Goal: Use online tool/utility: Utilize a website feature to perform a specific function

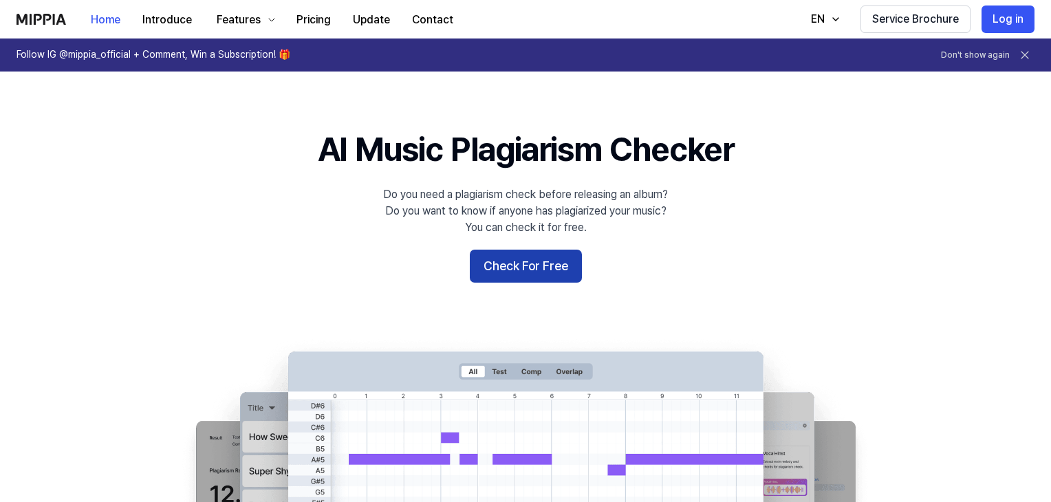
click at [538, 262] on button "Check For Free" at bounding box center [526, 266] width 112 height 33
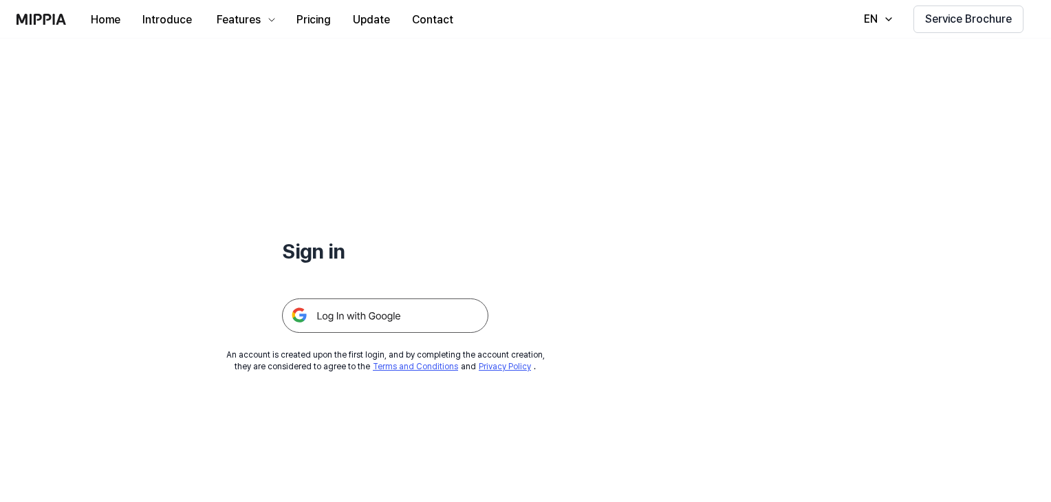
click at [395, 314] on img at bounding box center [385, 315] width 206 height 34
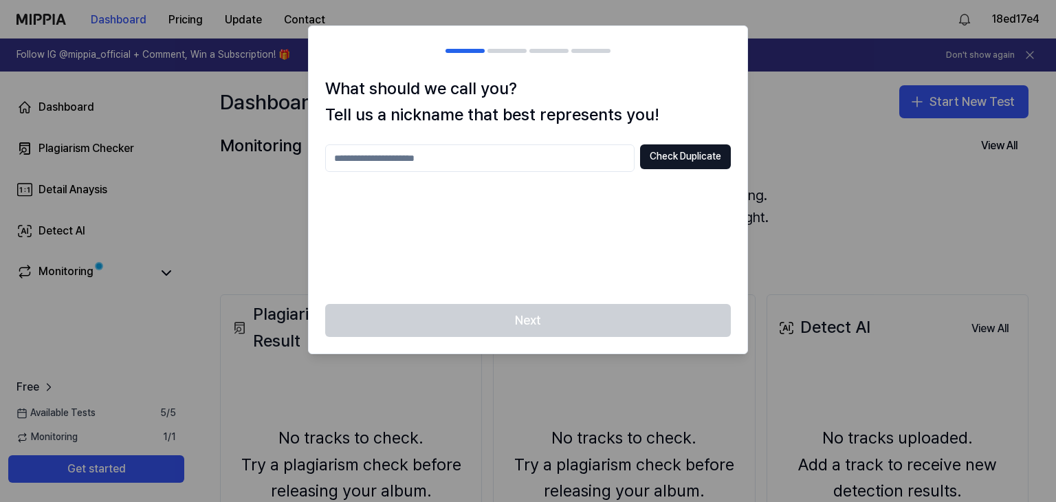
click at [439, 159] on input "text" at bounding box center [479, 158] width 309 height 28
type input "***"
click at [677, 157] on button "Check Duplicate" at bounding box center [685, 156] width 91 height 25
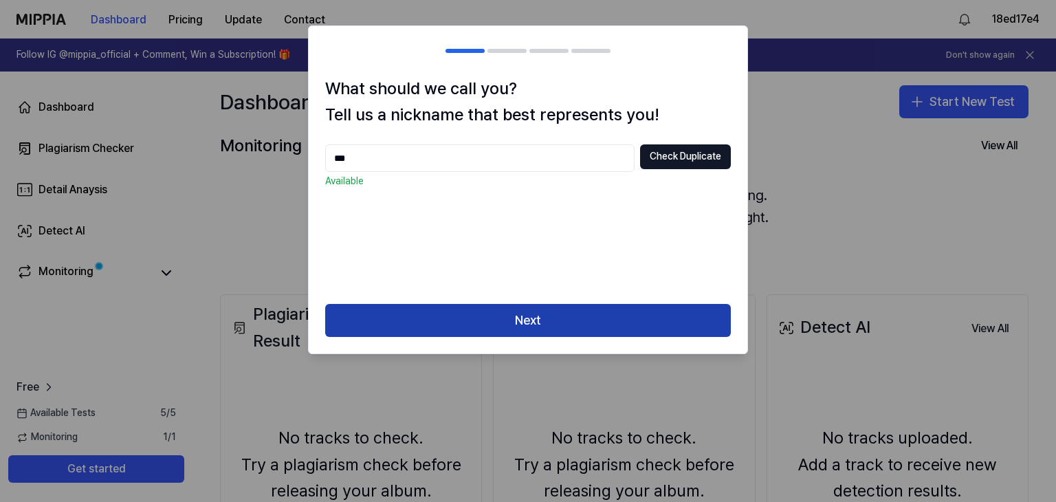
click at [462, 323] on button "Next" at bounding box center [528, 320] width 406 height 33
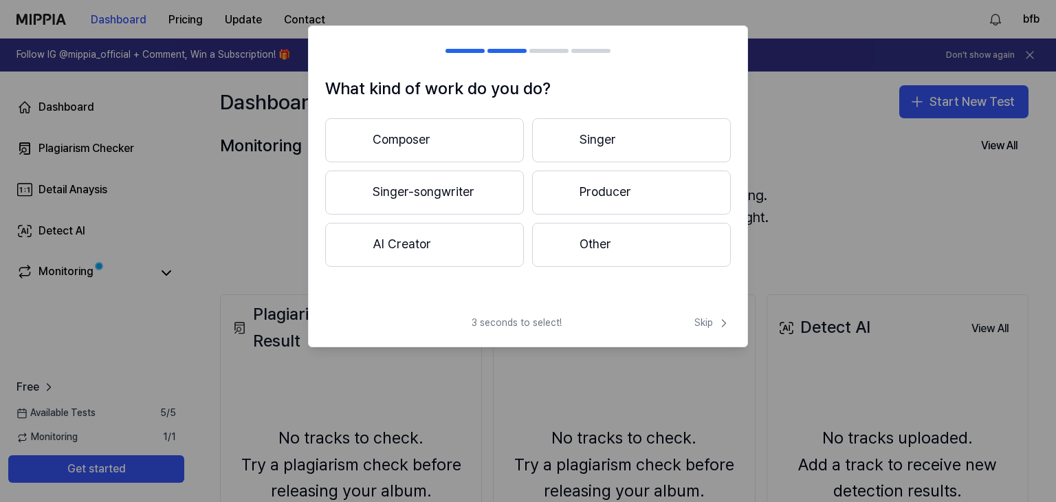
click at [413, 138] on button "Composer" at bounding box center [424, 140] width 199 height 44
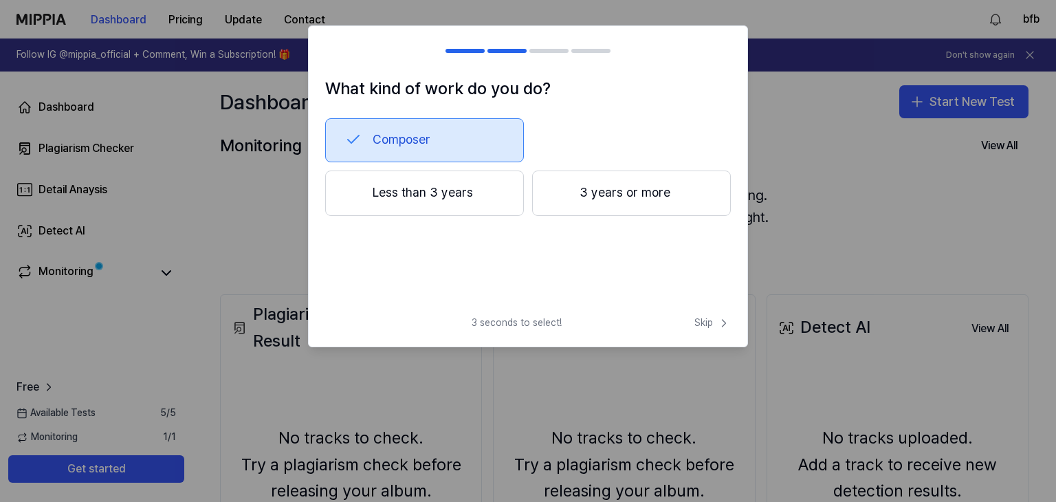
click at [422, 148] on button "Composer" at bounding box center [424, 140] width 199 height 44
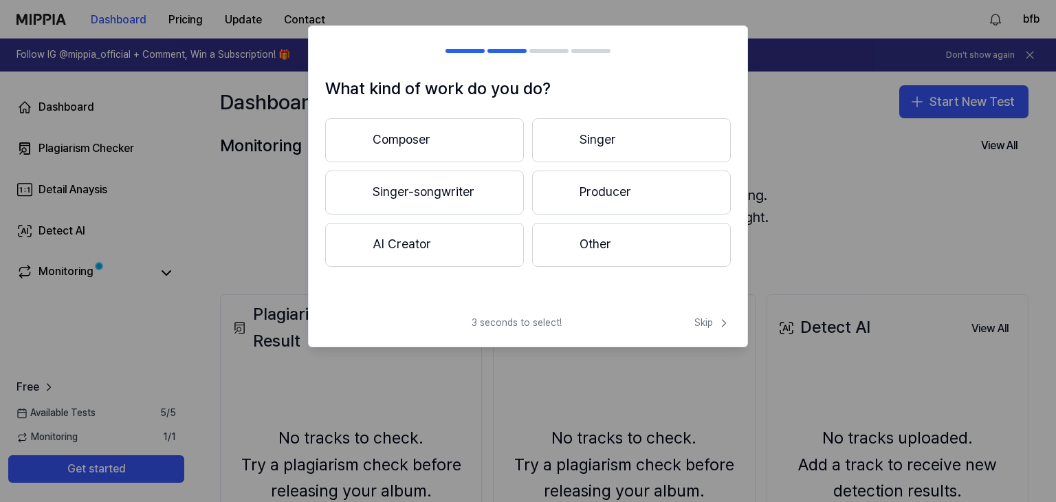
click at [602, 257] on button "Other" at bounding box center [631, 245] width 199 height 44
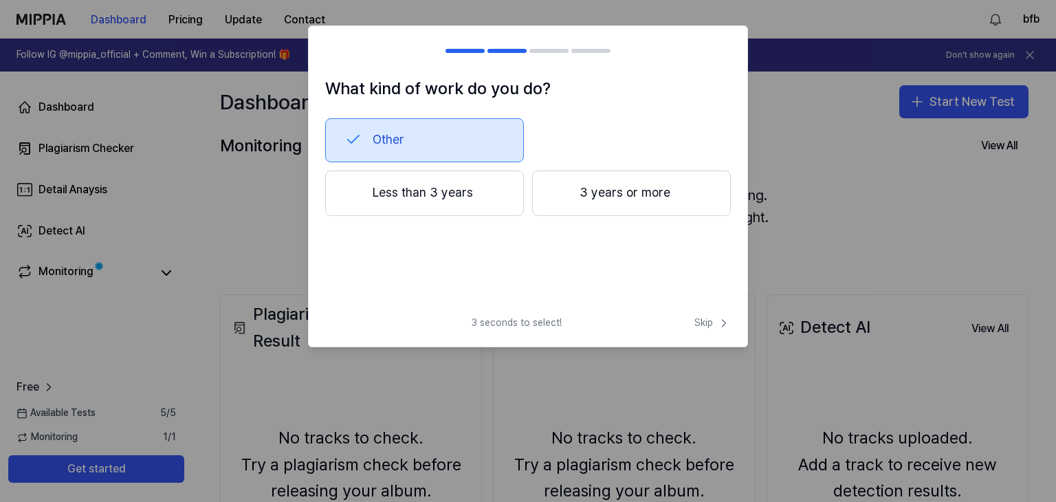
click at [501, 199] on button "Less than 3 years" at bounding box center [424, 193] width 199 height 45
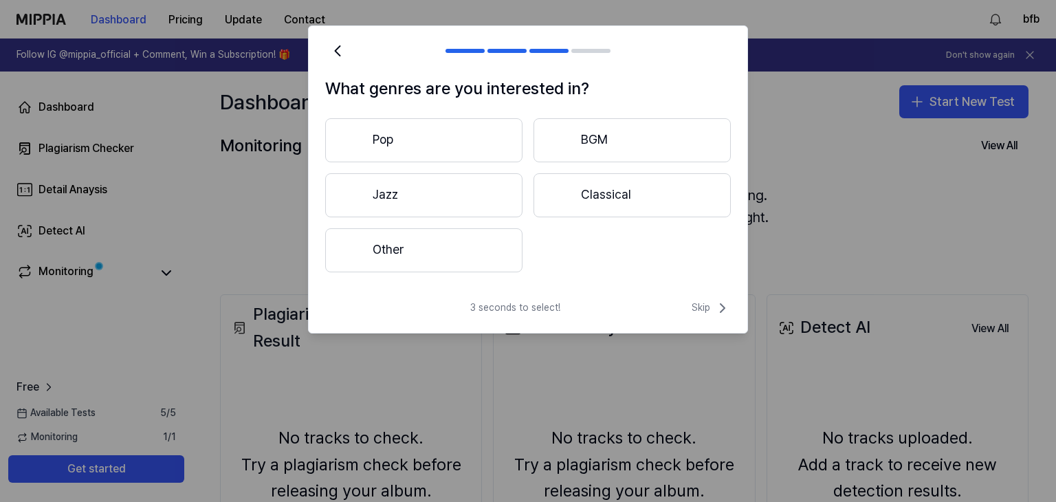
click at [457, 149] on button "Pop" at bounding box center [423, 140] width 197 height 44
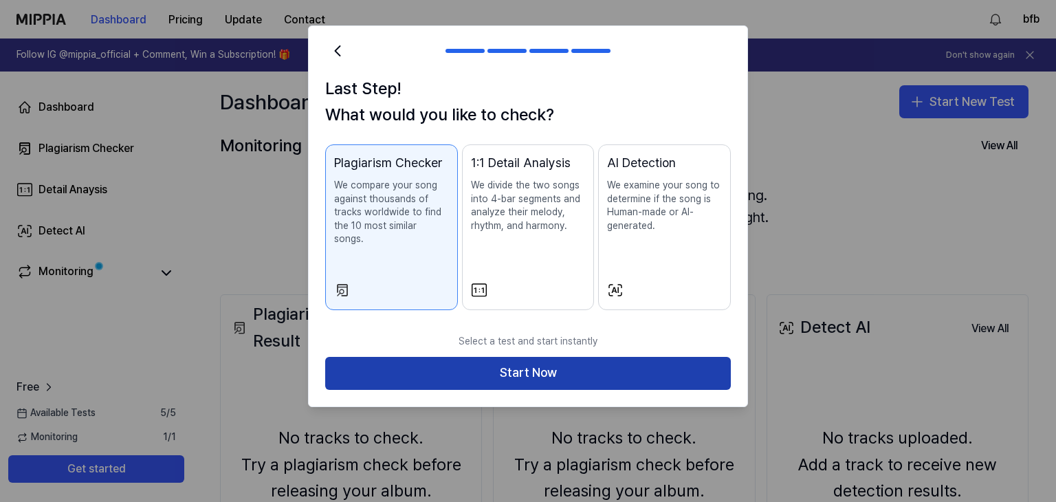
click at [507, 360] on button "Start Now" at bounding box center [528, 373] width 406 height 33
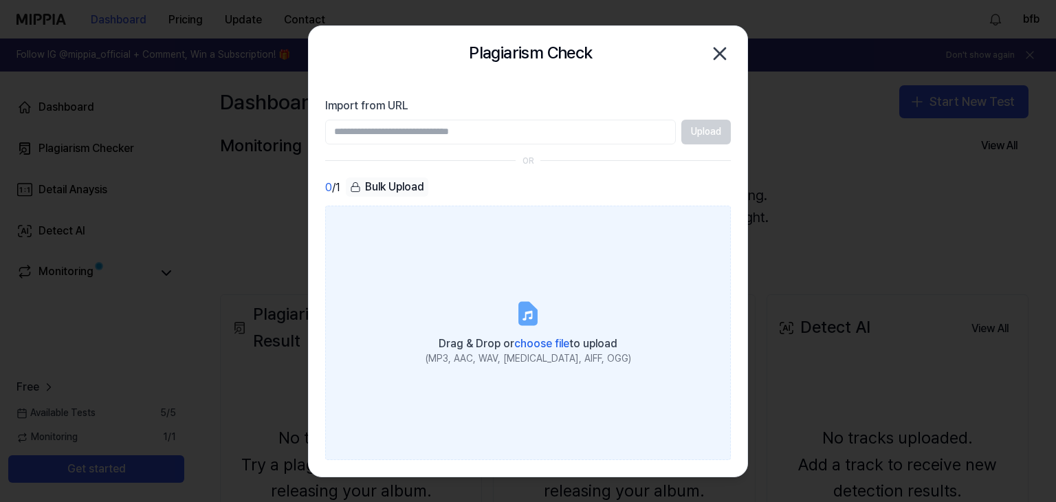
click at [549, 309] on label "Drag & Drop or choose file to upload (MP3, AAC, WAV, FLAC, AIFF, OGG)" at bounding box center [528, 333] width 406 height 254
click at [0, 0] on input "Drag & Drop or choose file to upload (MP3, AAC, WAV, FLAC, AIFF, OGG)" at bounding box center [0, 0] width 0 height 0
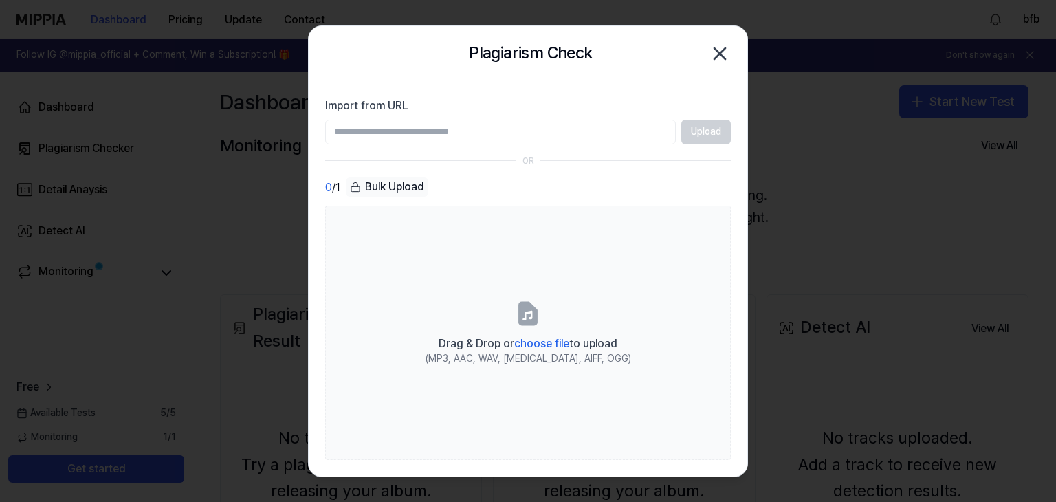
click at [724, 56] on icon "button" at bounding box center [720, 54] width 22 height 22
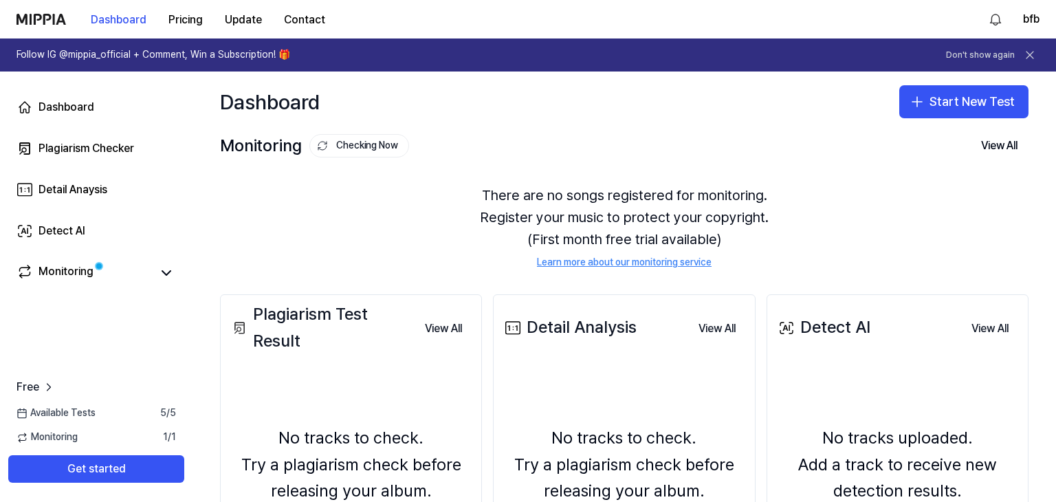
scroll to position [138, 0]
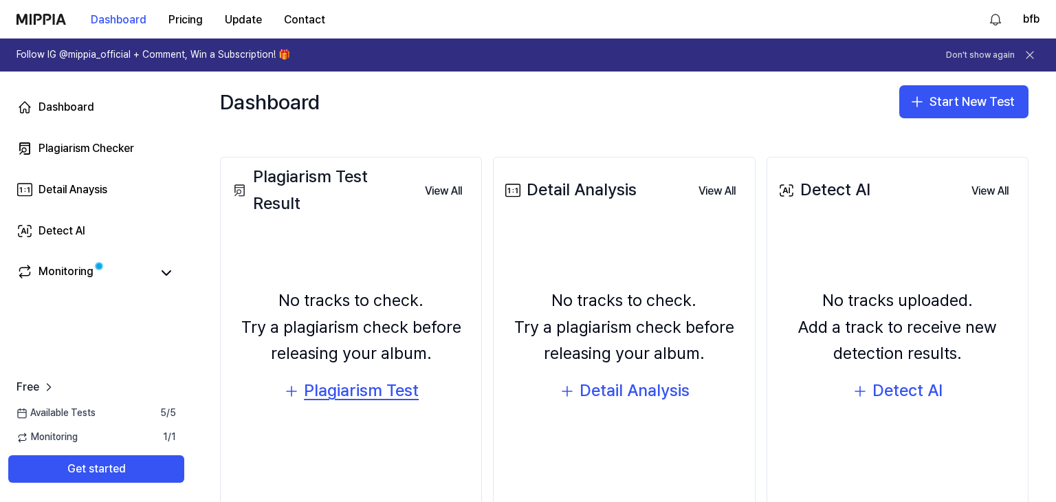
click at [358, 393] on div "Plagiarism Test" at bounding box center [361, 391] width 115 height 26
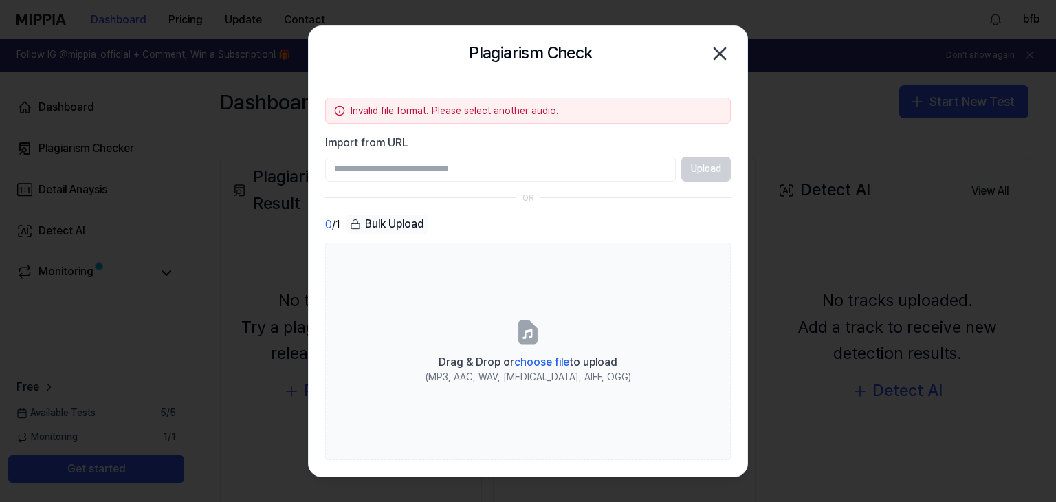
click at [717, 57] on icon "button" at bounding box center [720, 53] width 11 height 11
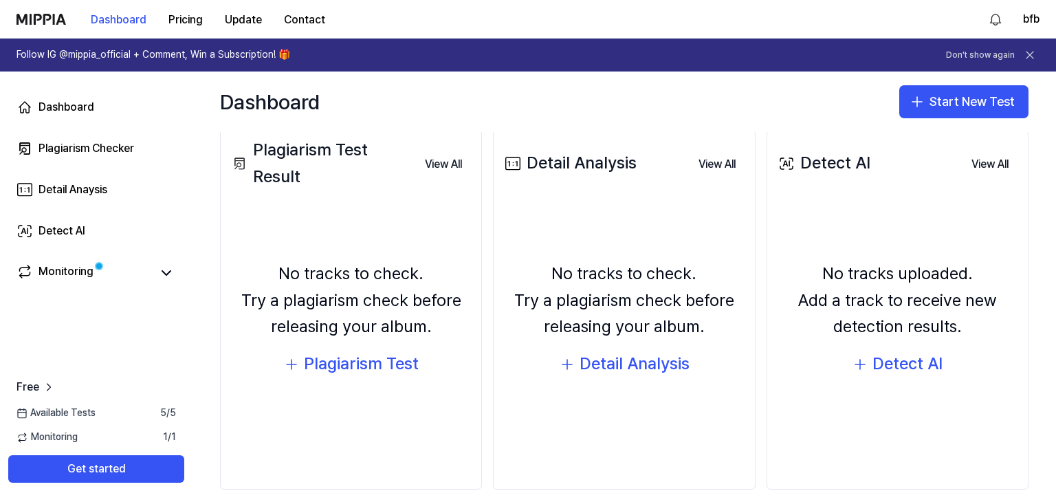
scroll to position [179, 0]
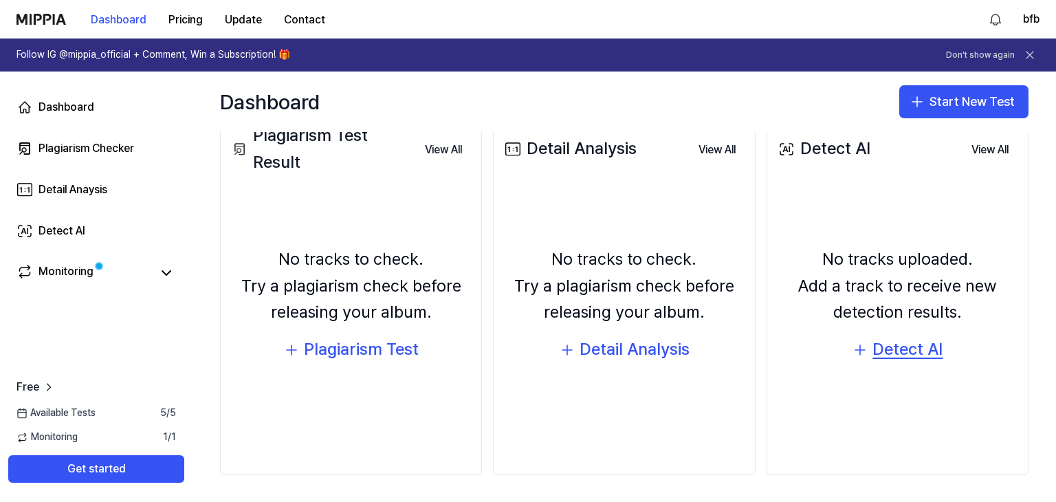
click at [917, 337] on div "Detect AI" at bounding box center [908, 349] width 70 height 26
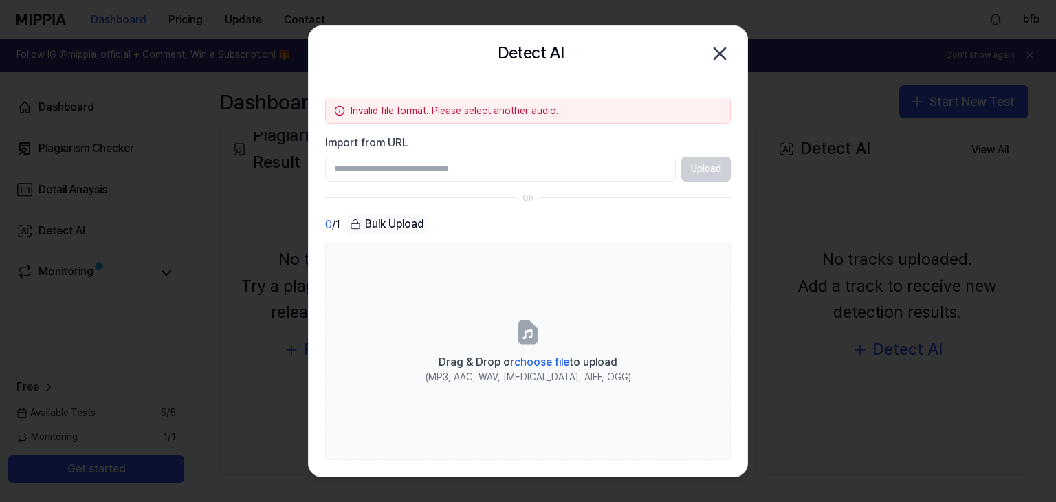
click at [728, 56] on icon "button" at bounding box center [720, 54] width 22 height 22
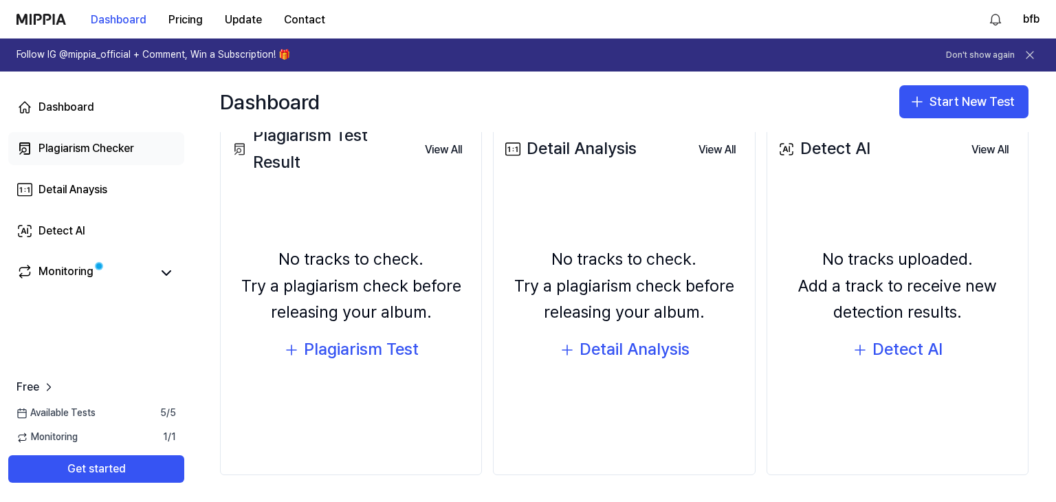
click at [94, 134] on link "Plagiarism Checker" at bounding box center [96, 148] width 176 height 33
